Goal: Information Seeking & Learning: Learn about a topic

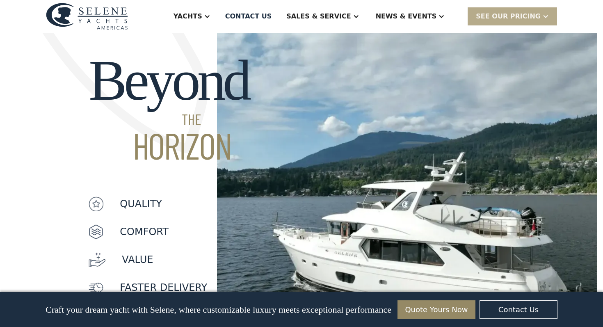
scroll to position [624, 0]
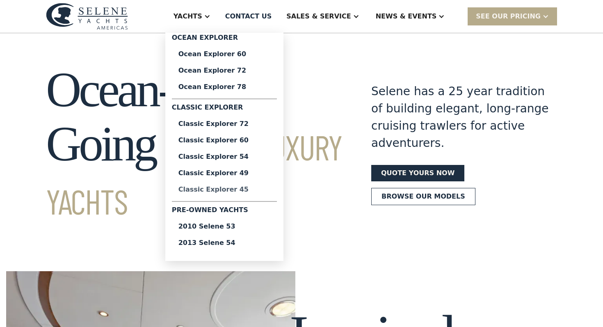
click at [241, 190] on div "Classic Explorer 45" at bounding box center [225, 189] width 92 height 7
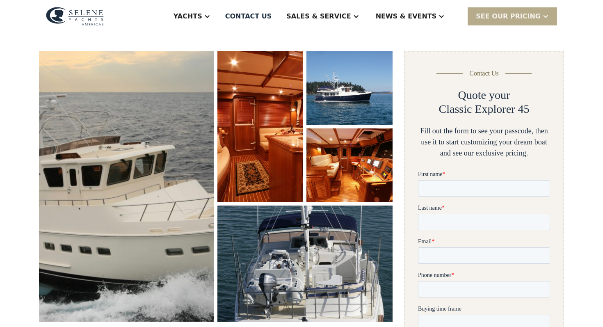
scroll to position [110, 0]
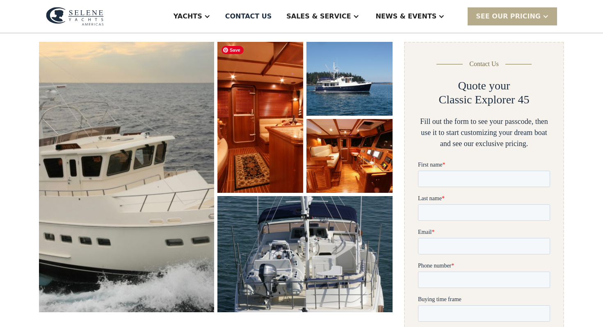
click at [280, 137] on img "open lightbox" at bounding box center [260, 117] width 91 height 160
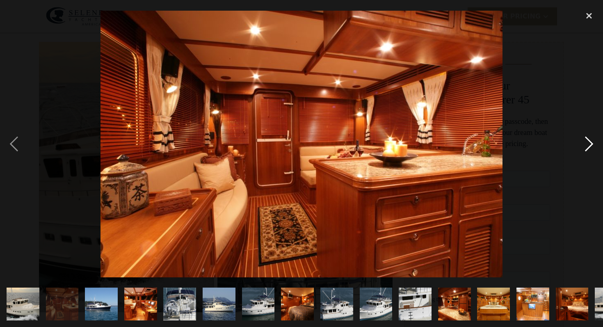
click at [590, 142] on div "next image" at bounding box center [590, 144] width 28 height 275
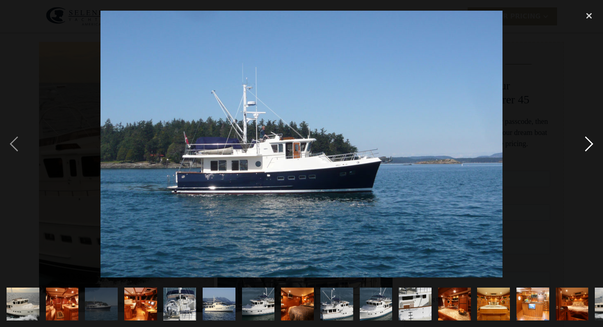
click at [590, 142] on div "next image" at bounding box center [590, 144] width 28 height 275
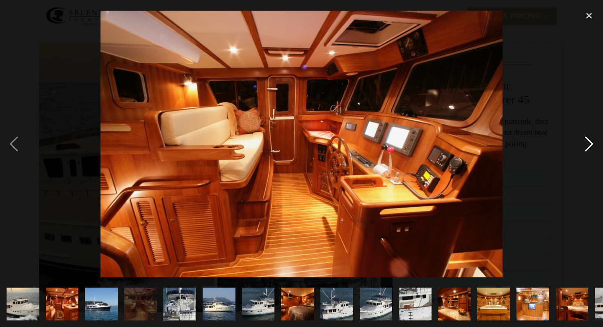
click at [589, 142] on div "next image" at bounding box center [590, 144] width 28 height 275
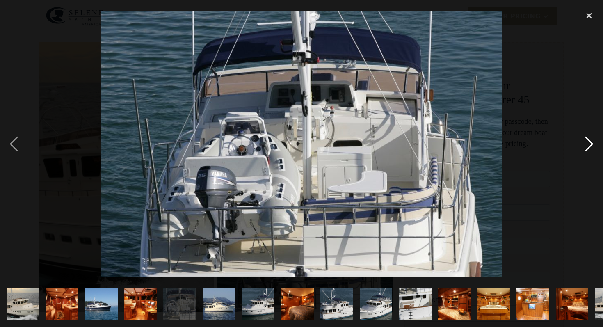
click at [587, 145] on div "next image" at bounding box center [590, 144] width 28 height 275
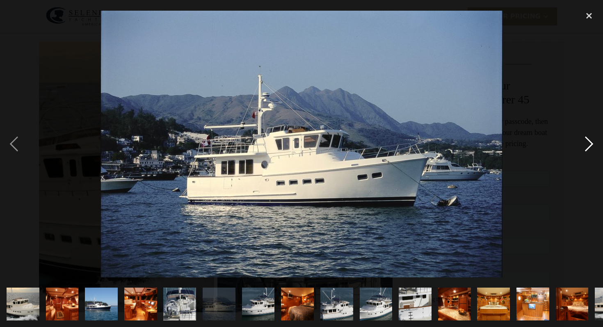
click at [587, 145] on div "next image" at bounding box center [590, 144] width 28 height 275
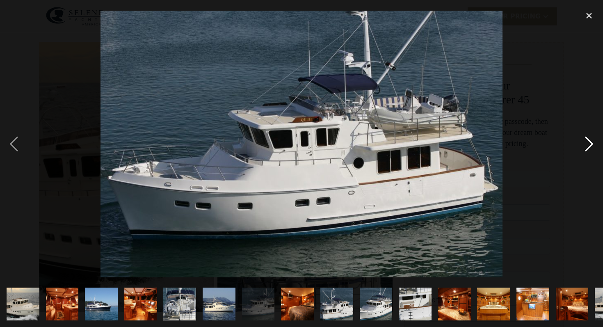
click at [590, 145] on div "next image" at bounding box center [590, 144] width 28 height 275
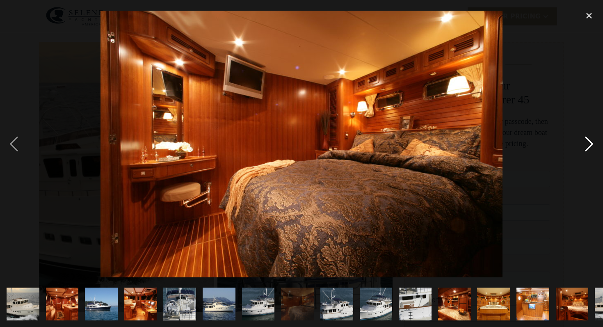
click at [590, 145] on div "next image" at bounding box center [590, 144] width 28 height 275
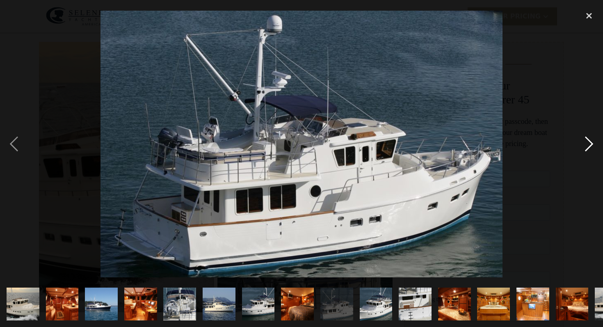
click at [590, 145] on div "next image" at bounding box center [590, 144] width 28 height 275
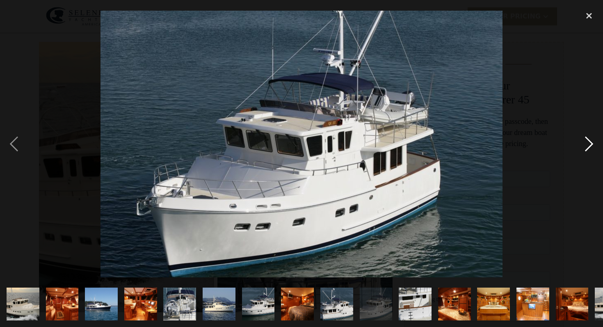
click at [590, 145] on div "next image" at bounding box center [590, 144] width 28 height 275
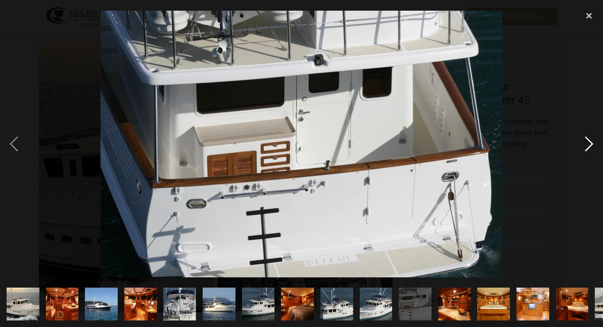
click at [590, 145] on div "next image" at bounding box center [590, 144] width 28 height 275
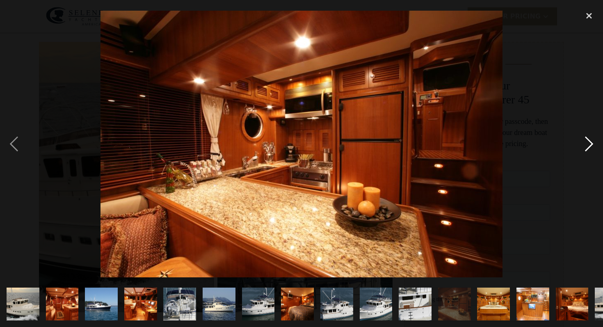
click at [590, 145] on div "next image" at bounding box center [590, 144] width 28 height 275
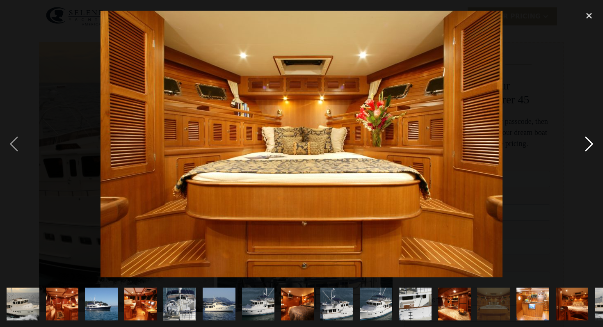
click at [590, 145] on div "next image" at bounding box center [590, 144] width 28 height 275
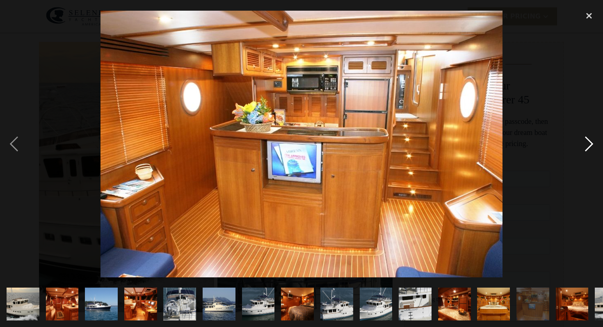
click at [590, 145] on div "next image" at bounding box center [590, 144] width 28 height 275
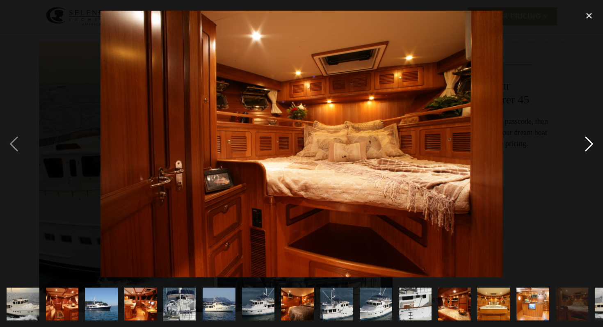
click at [590, 145] on div "next image" at bounding box center [590, 144] width 28 height 275
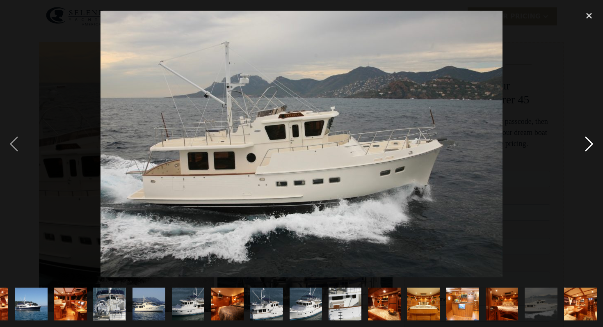
scroll to position [0, 70]
click at [590, 145] on div "next image" at bounding box center [590, 144] width 28 height 275
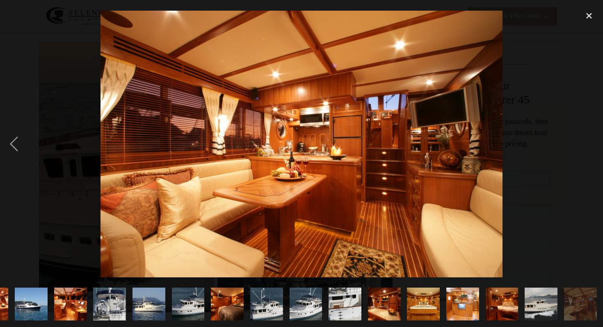
click at [590, 145] on div "next image" at bounding box center [590, 144] width 28 height 275
click at [591, 14] on div "close lightbox" at bounding box center [590, 16] width 28 height 18
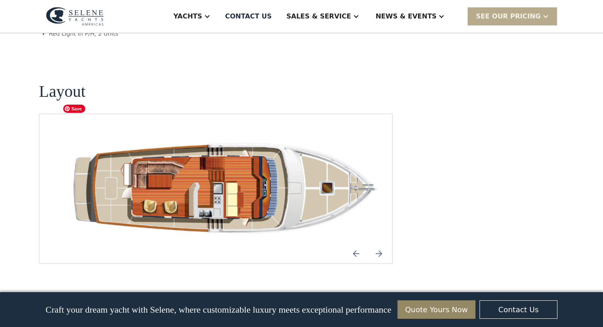
scroll to position [1135, 0]
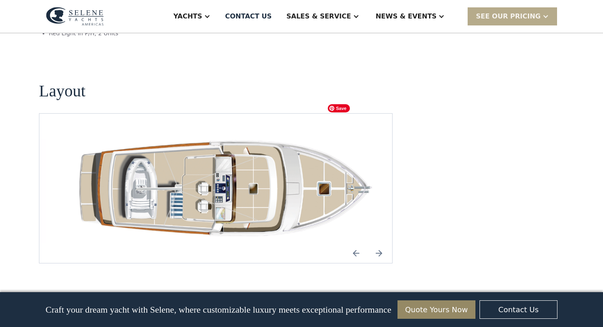
click at [325, 157] on img "open lightbox" at bounding box center [229, 188] width 340 height 110
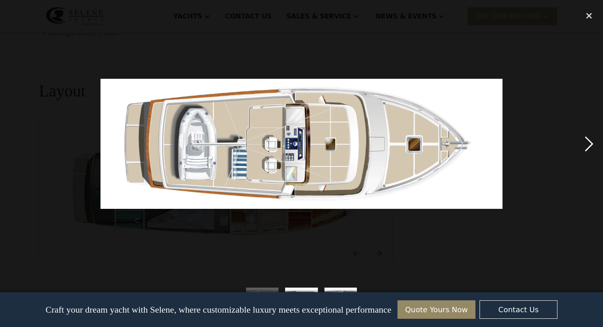
click at [589, 140] on div "next image" at bounding box center [590, 144] width 28 height 275
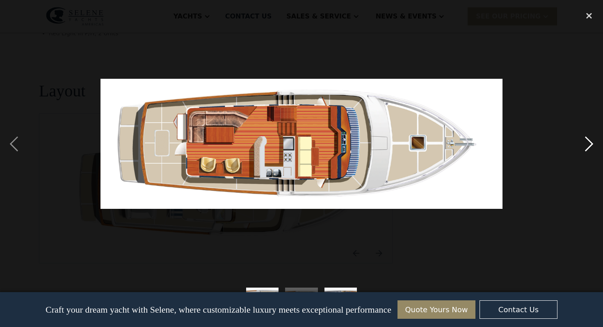
click at [589, 140] on div "next image" at bounding box center [590, 144] width 28 height 275
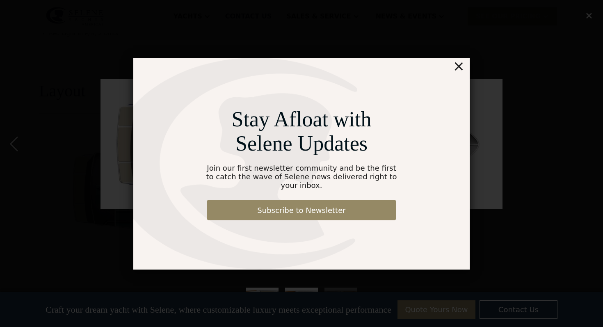
click at [462, 71] on div "×" at bounding box center [459, 66] width 12 height 16
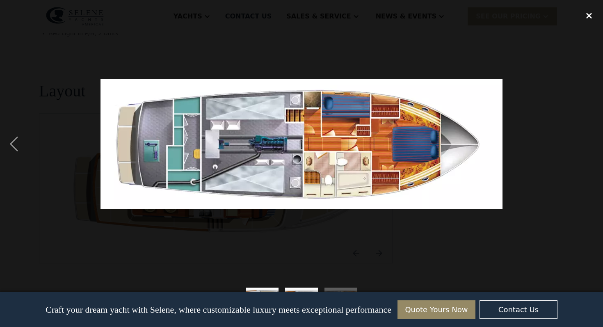
click at [592, 17] on div "close lightbox" at bounding box center [590, 16] width 28 height 18
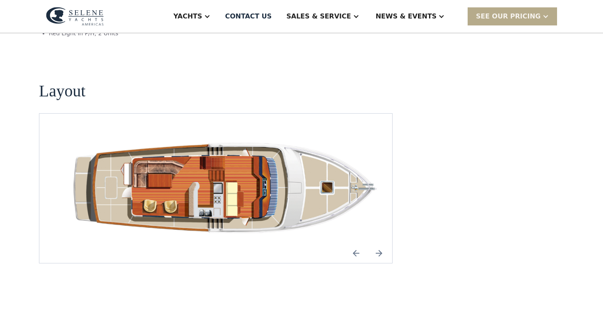
scroll to position [63, 0]
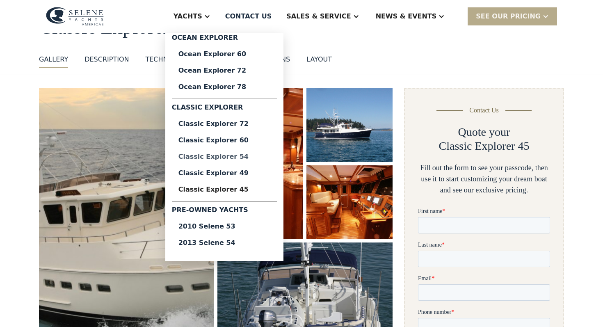
click at [239, 156] on div "Classic Explorer 54" at bounding box center [225, 157] width 92 height 7
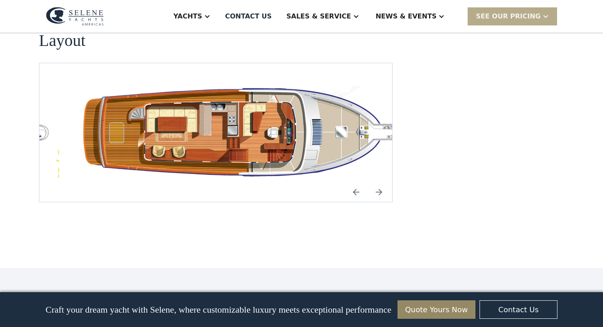
scroll to position [1454, 0]
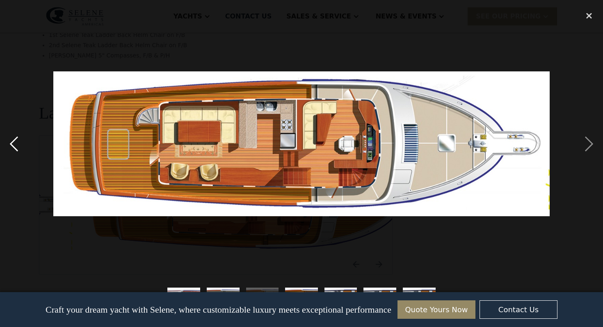
click at [15, 142] on div "previous image" at bounding box center [14, 144] width 28 height 275
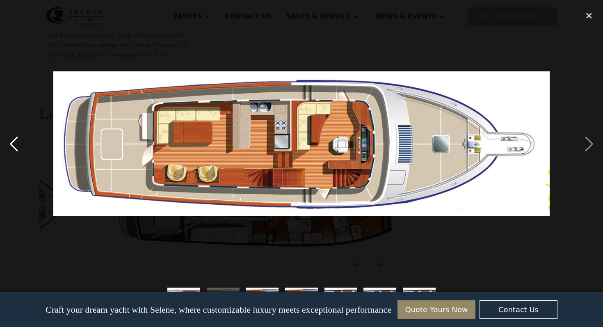
click at [15, 142] on div "previous image" at bounding box center [14, 144] width 28 height 275
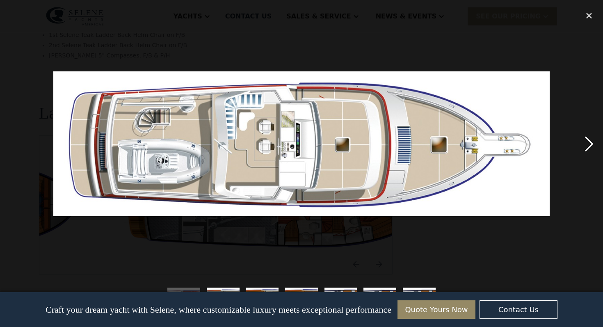
click at [591, 148] on div "next image" at bounding box center [590, 144] width 28 height 275
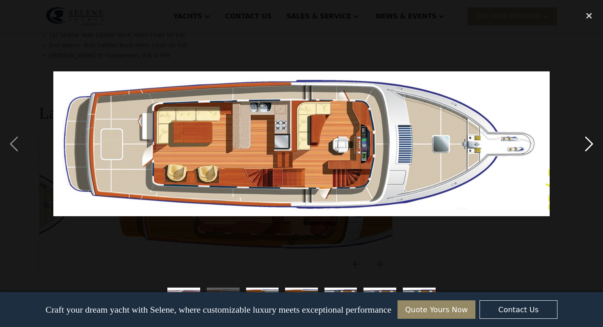
click at [591, 148] on div "next image" at bounding box center [590, 144] width 28 height 275
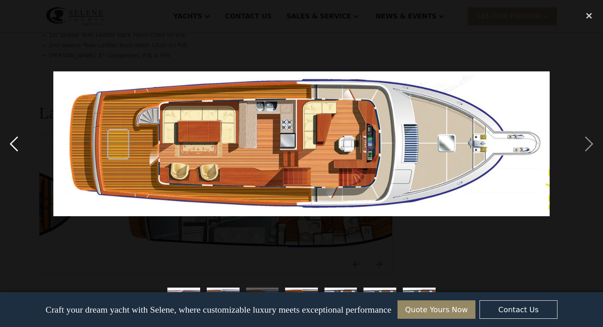
click at [12, 146] on div "previous image" at bounding box center [14, 144] width 28 height 275
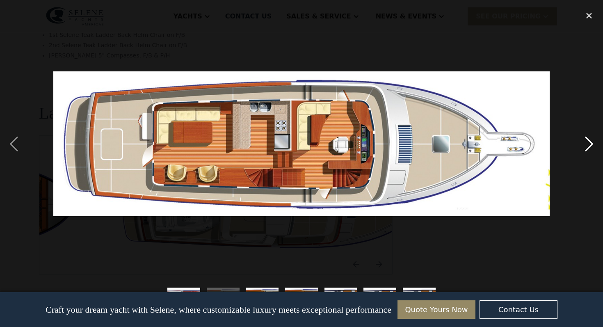
click at [589, 141] on div "next image" at bounding box center [590, 144] width 28 height 275
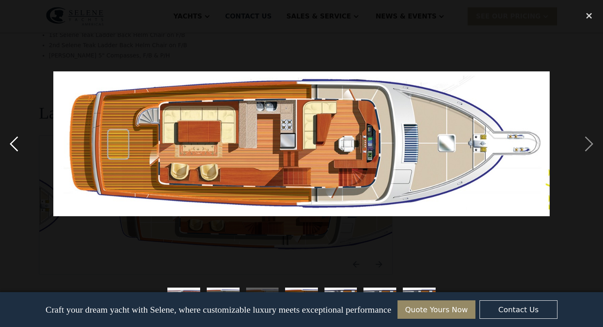
click at [18, 138] on div "previous image" at bounding box center [14, 144] width 28 height 275
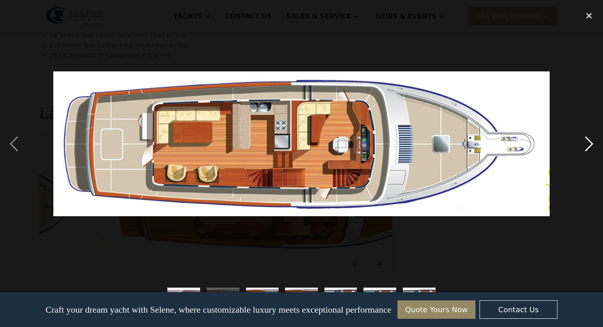
click at [592, 146] on div "next image" at bounding box center [590, 144] width 28 height 275
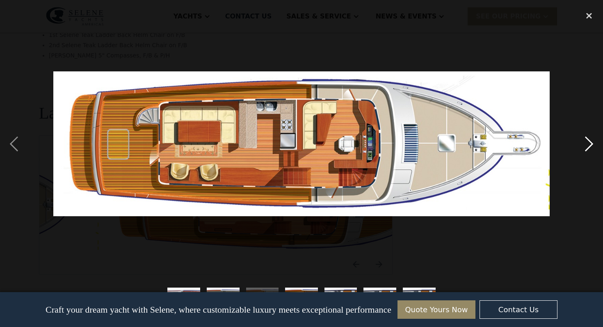
click at [592, 146] on div "next image" at bounding box center [590, 144] width 28 height 275
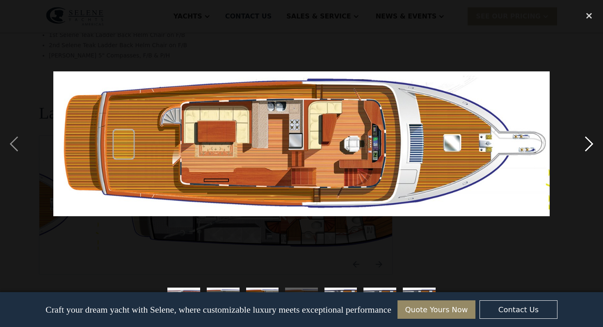
click at [592, 146] on div "next image" at bounding box center [590, 144] width 28 height 275
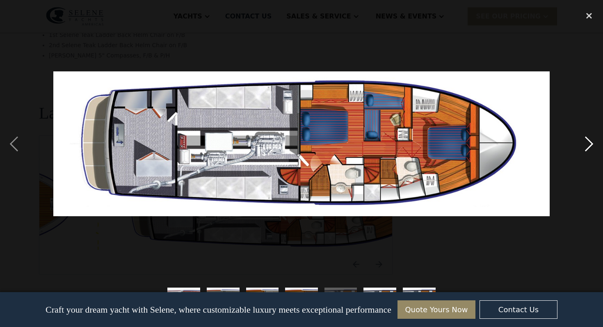
click at [594, 146] on div "next image" at bounding box center [590, 144] width 28 height 275
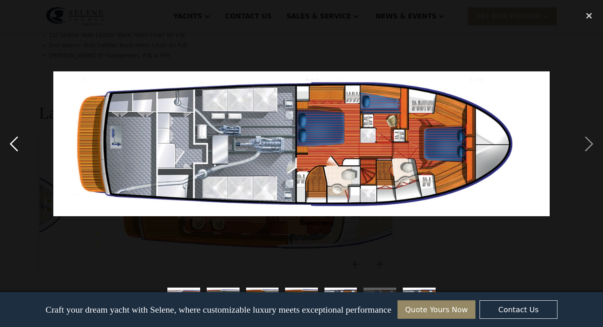
click at [12, 143] on div "previous image" at bounding box center [14, 144] width 28 height 275
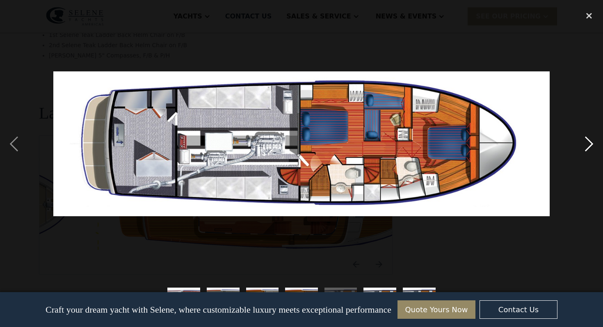
click at [589, 141] on div "next image" at bounding box center [590, 144] width 28 height 275
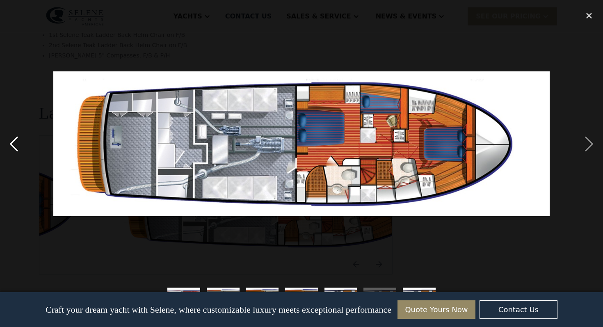
click at [13, 142] on div "previous image" at bounding box center [14, 144] width 28 height 275
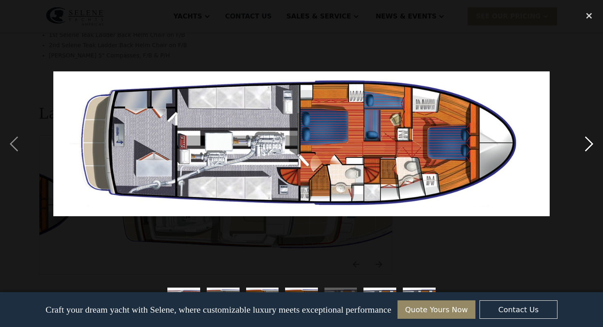
click at [587, 147] on div "next image" at bounding box center [590, 144] width 28 height 275
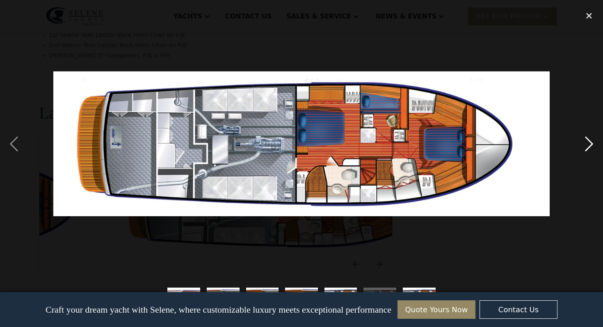
click at [587, 146] on div "next image" at bounding box center [590, 144] width 28 height 275
